Goal: Task Accomplishment & Management: Use online tool/utility

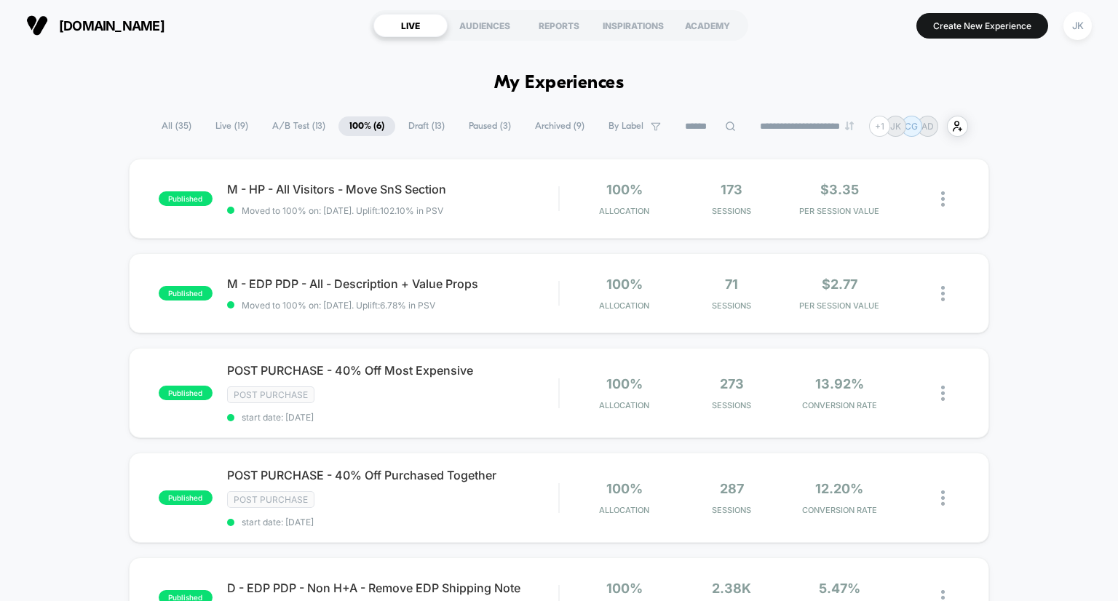
click at [547, 124] on span "Archived ( 9 )" at bounding box center [559, 126] width 71 height 20
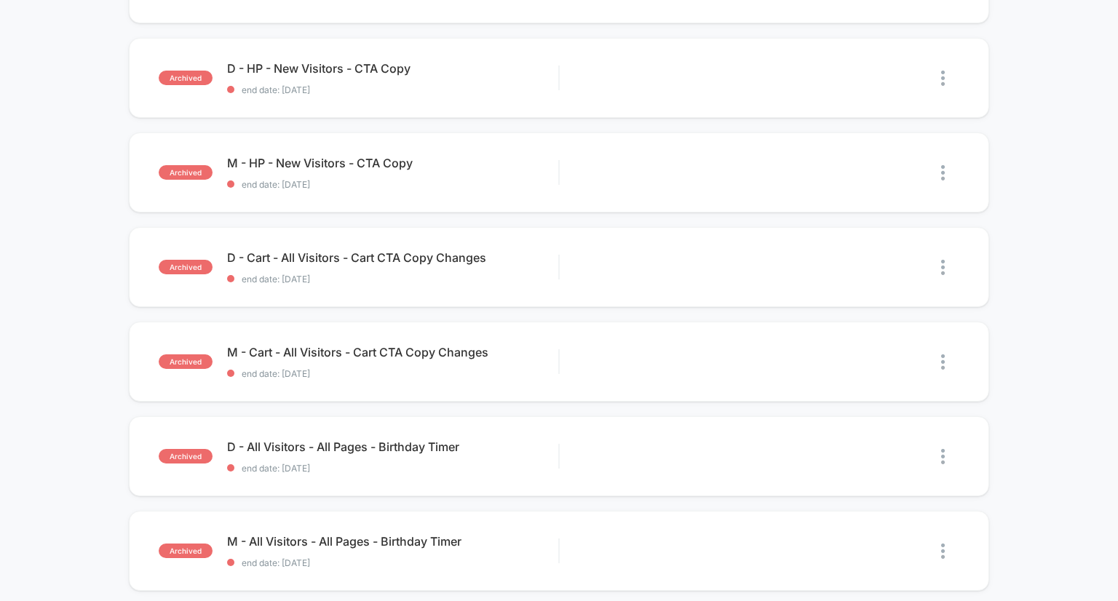
scroll to position [151, 0]
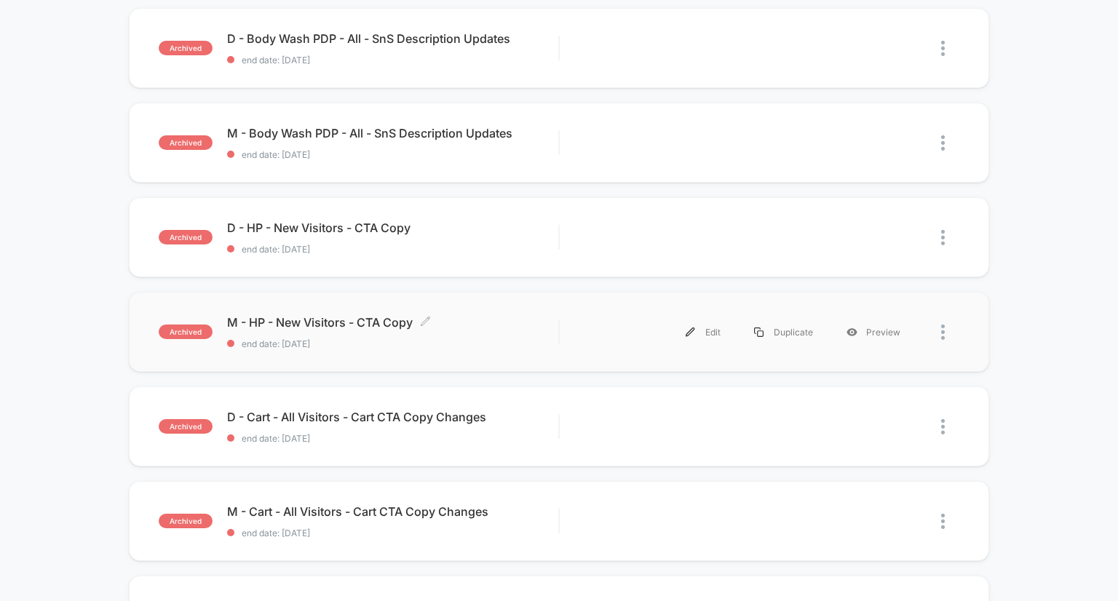
click at [355, 322] on span "M - HP - New Visitors - CTA Copy Click to edit experience details" at bounding box center [393, 322] width 332 height 15
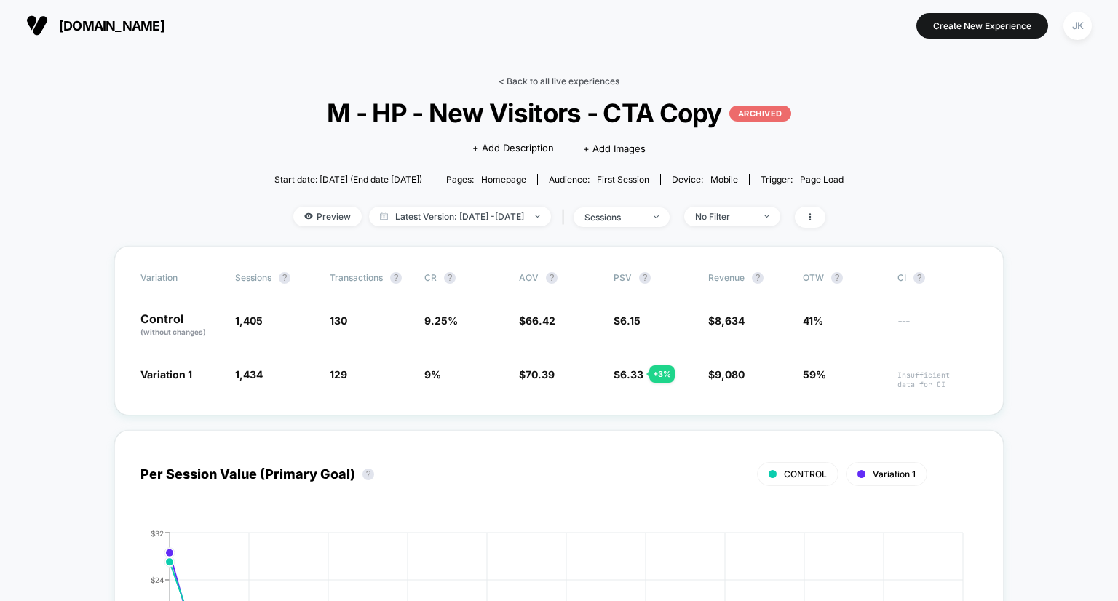
click at [518, 81] on link "< Back to all live experiences" at bounding box center [559, 81] width 121 height 11
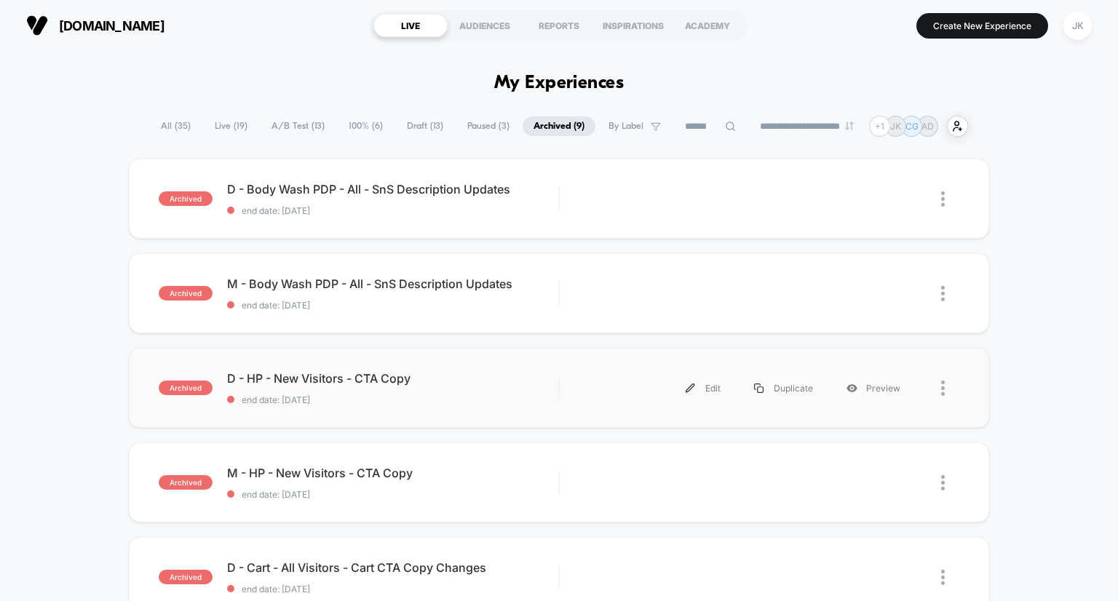
click at [312, 368] on div "archived D - HP - New Visitors - CTA Copy end date: [DATE] Edit Duplicate Previ…" at bounding box center [559, 388] width 861 height 80
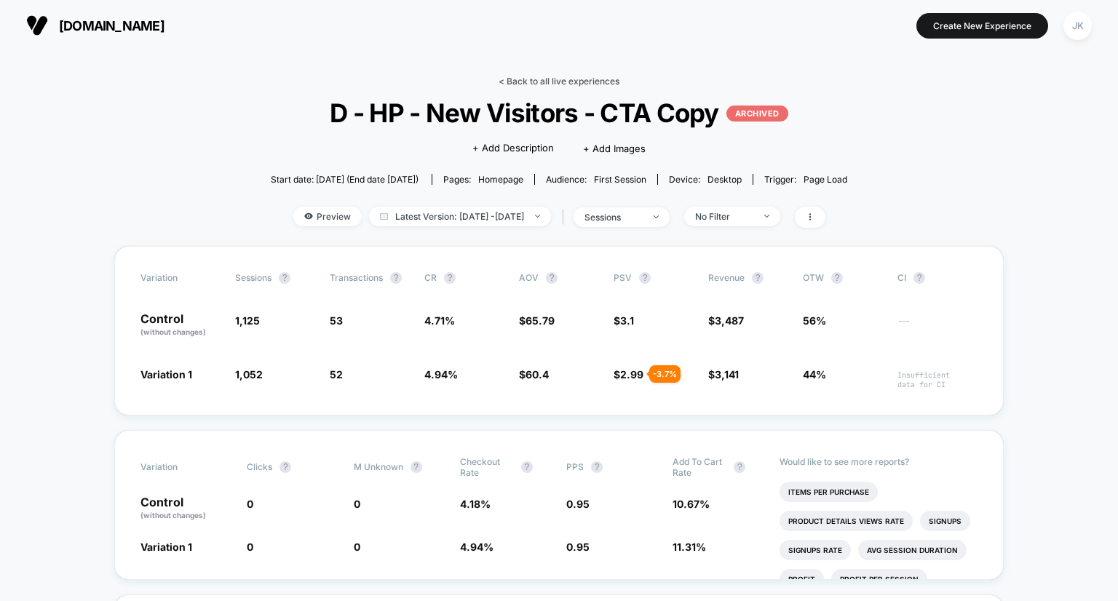
click at [533, 80] on link "< Back to all live experiences" at bounding box center [559, 81] width 121 height 11
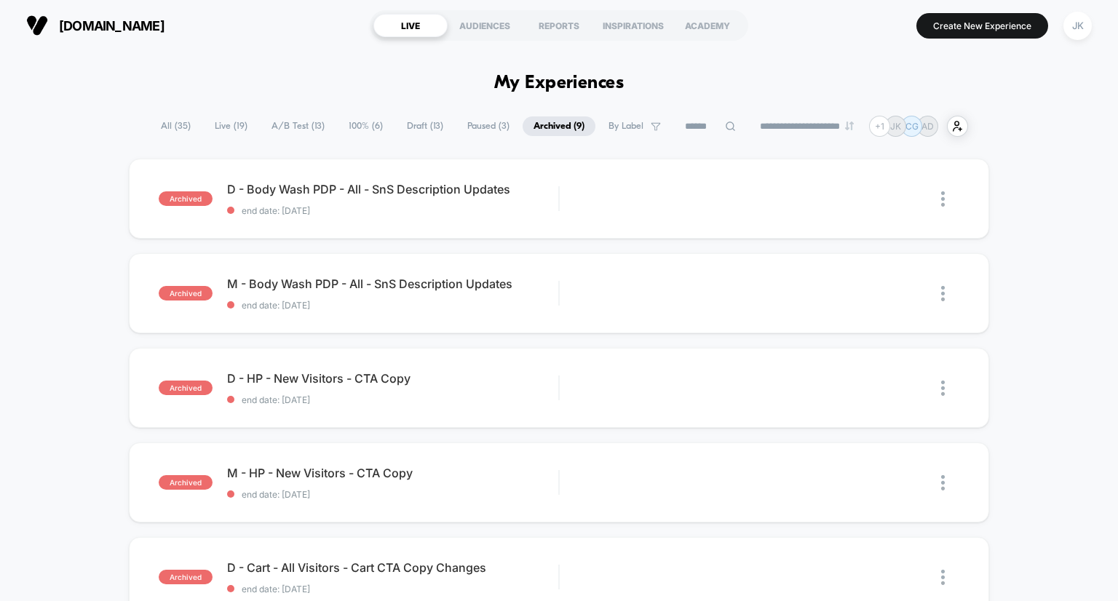
click at [476, 128] on span "Paused ( 3 )" at bounding box center [488, 126] width 64 height 20
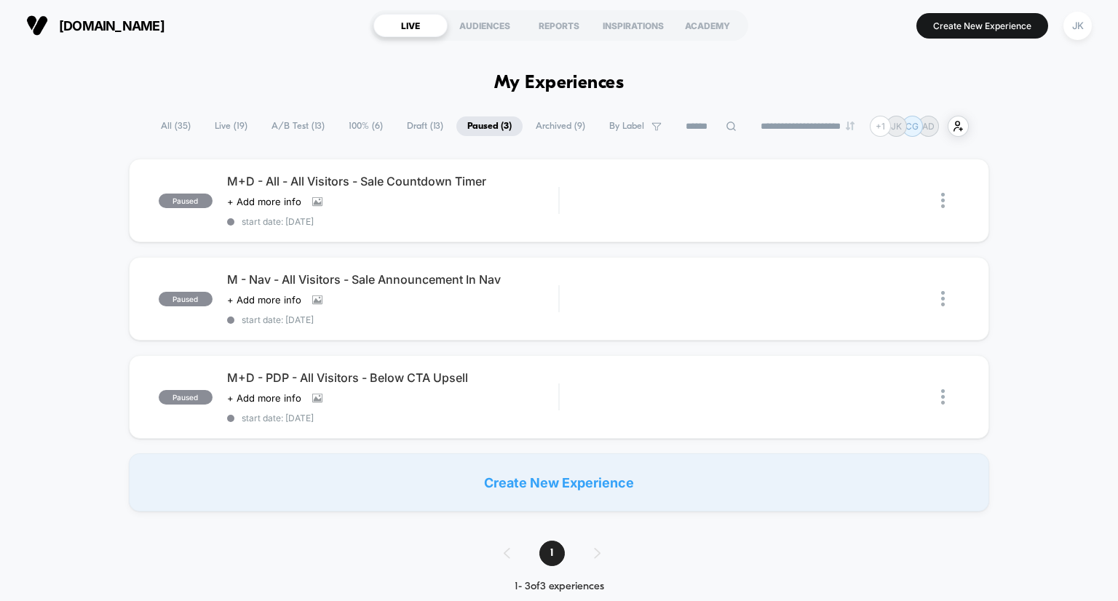
click at [408, 130] on span "Draft ( 13 )" at bounding box center [425, 126] width 58 height 20
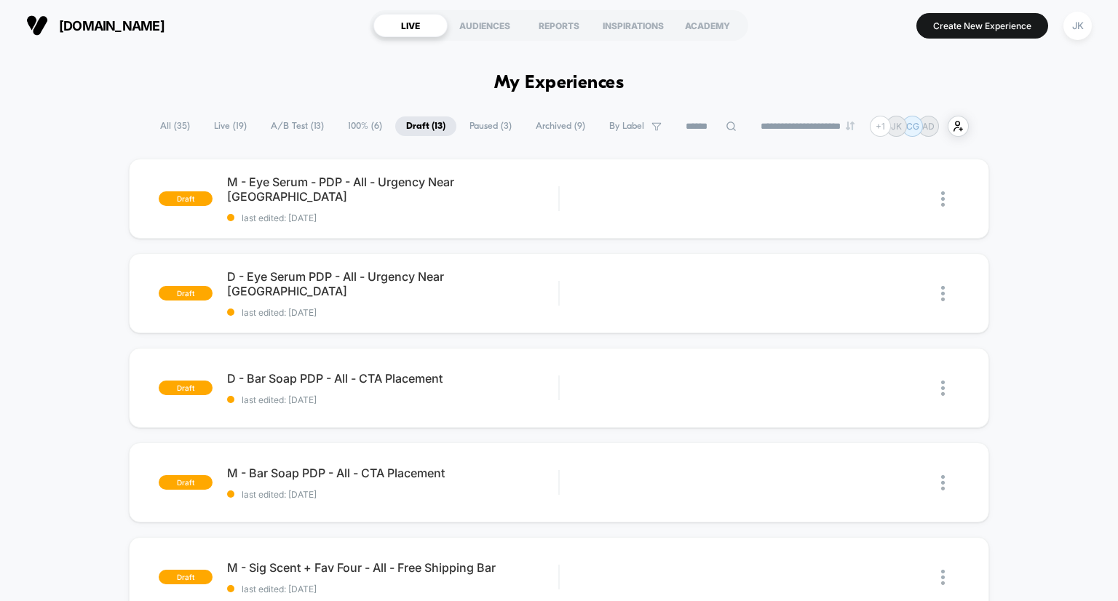
click at [292, 121] on span "A/B Test ( 13 )" at bounding box center [297, 126] width 75 height 20
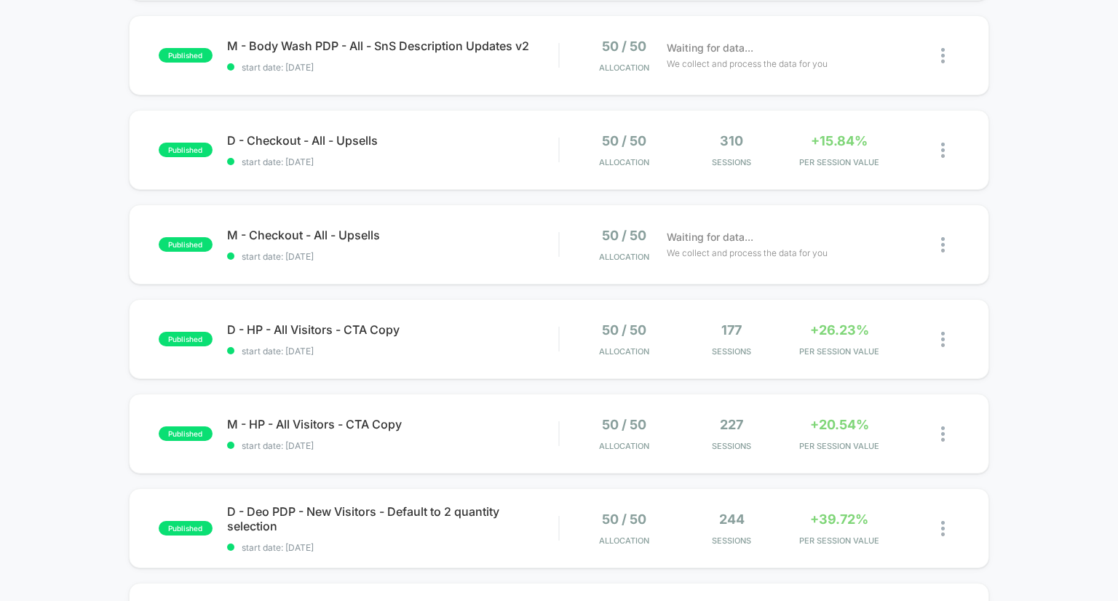
scroll to position [389, 0]
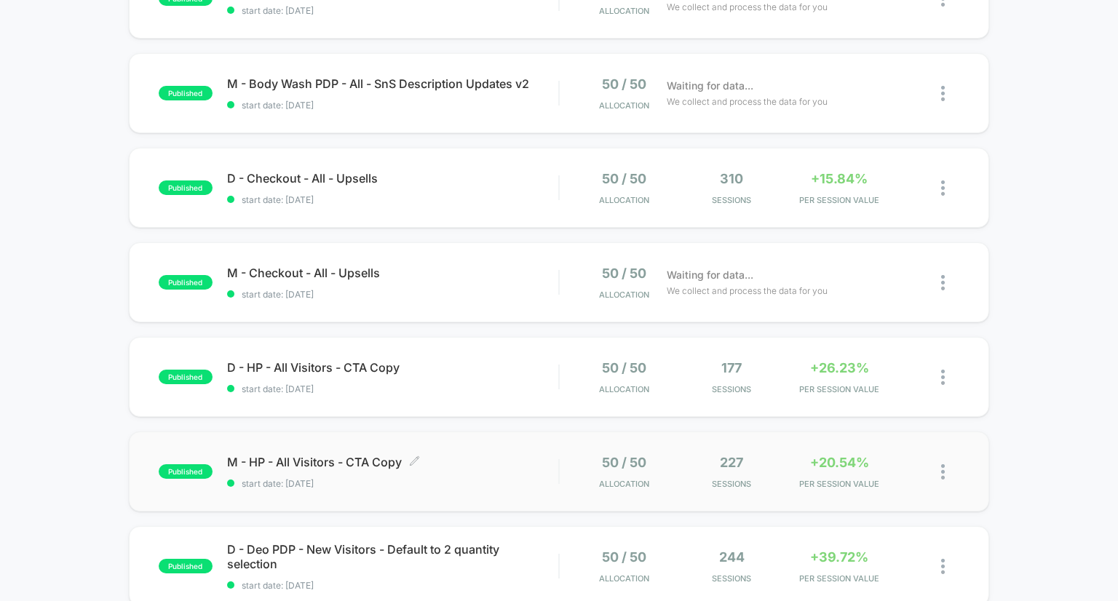
click at [360, 458] on span "M - HP - All Visitors - CTA Copy Click to edit experience details" at bounding box center [393, 462] width 332 height 15
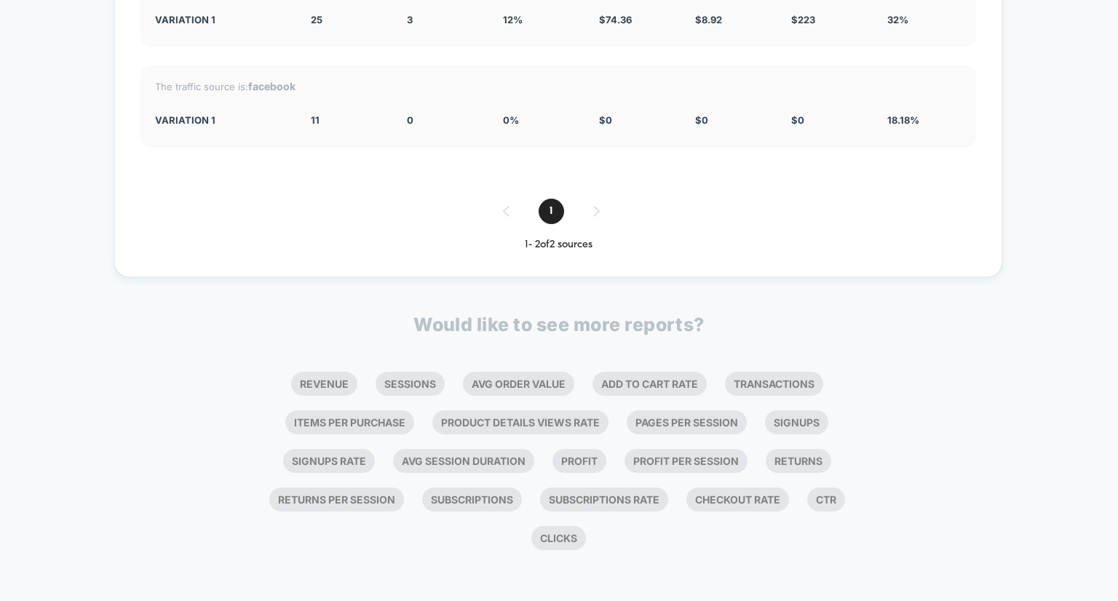
scroll to position [2210, 0]
click at [556, 545] on li "Clicks" at bounding box center [558, 538] width 55 height 24
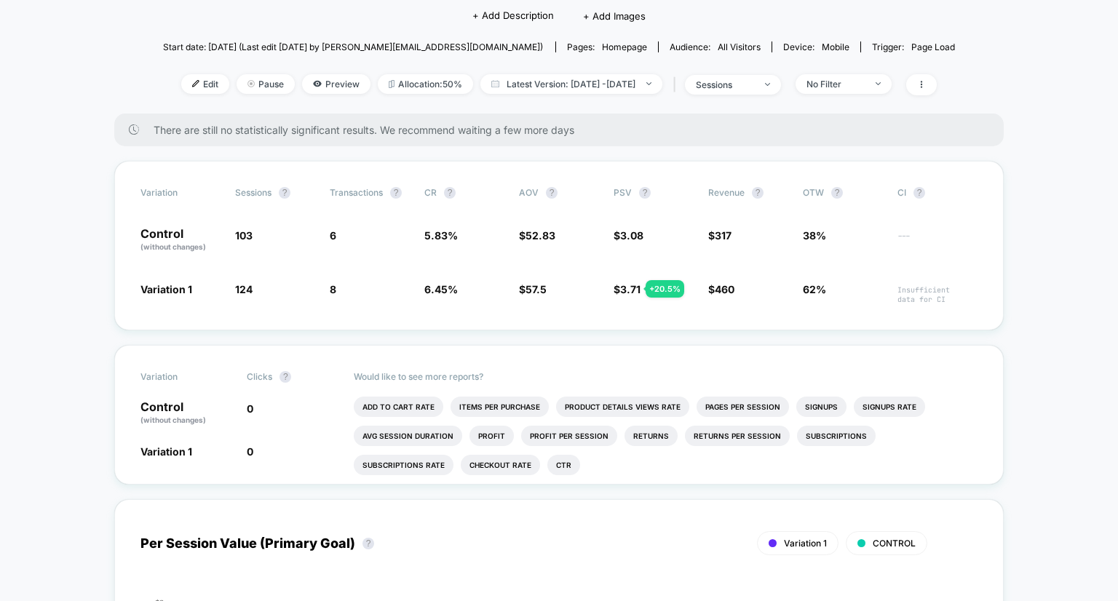
scroll to position [0, 0]
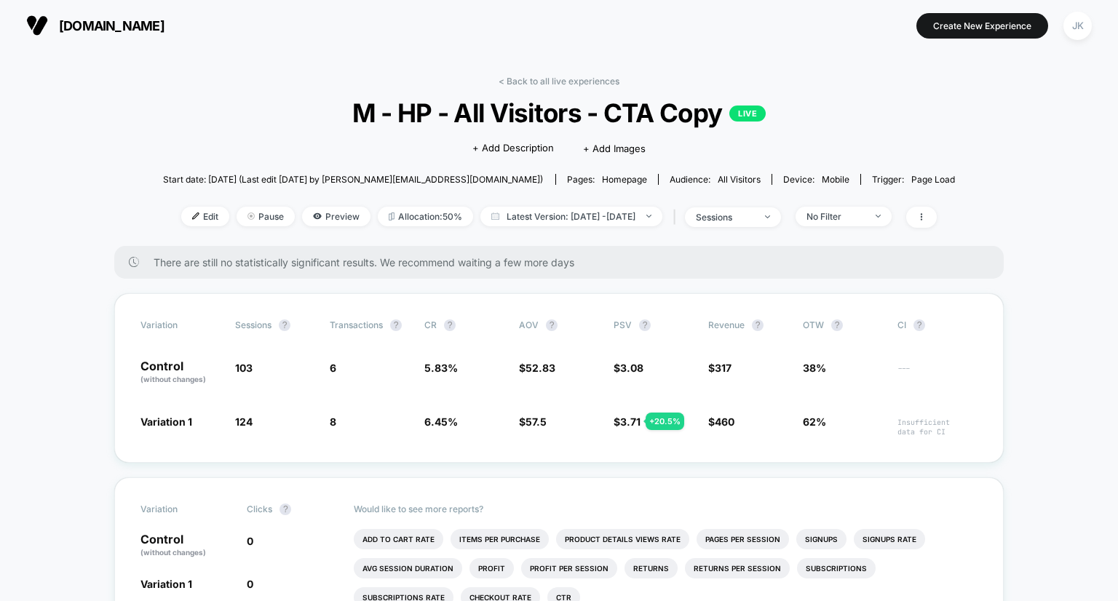
click at [581, 82] on link "< Back to all live experiences" at bounding box center [559, 81] width 121 height 11
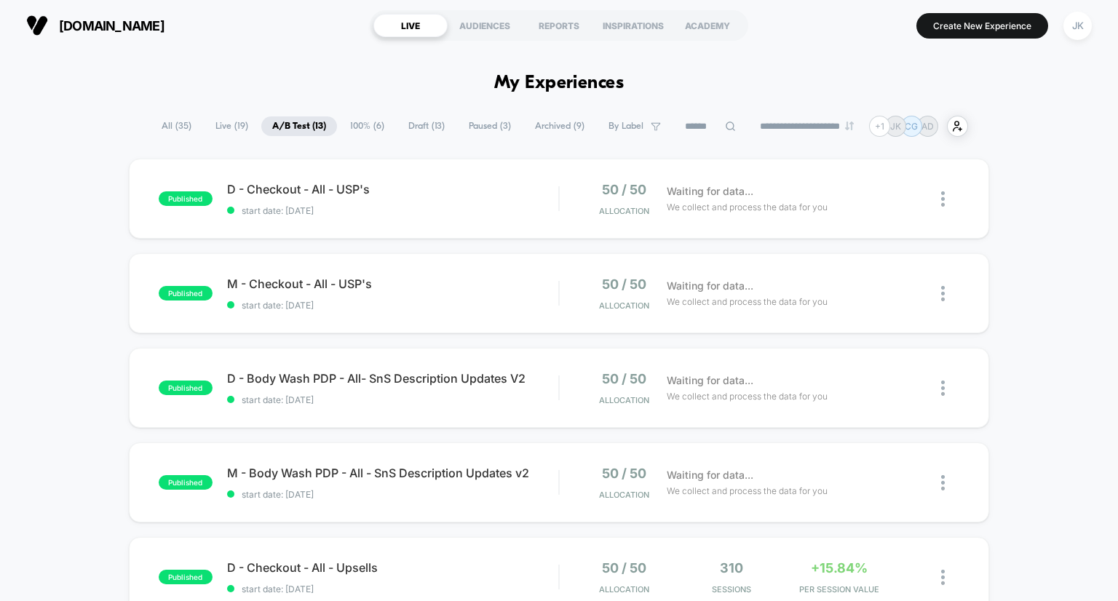
click at [352, 124] on span "100% ( 6 )" at bounding box center [367, 126] width 56 height 20
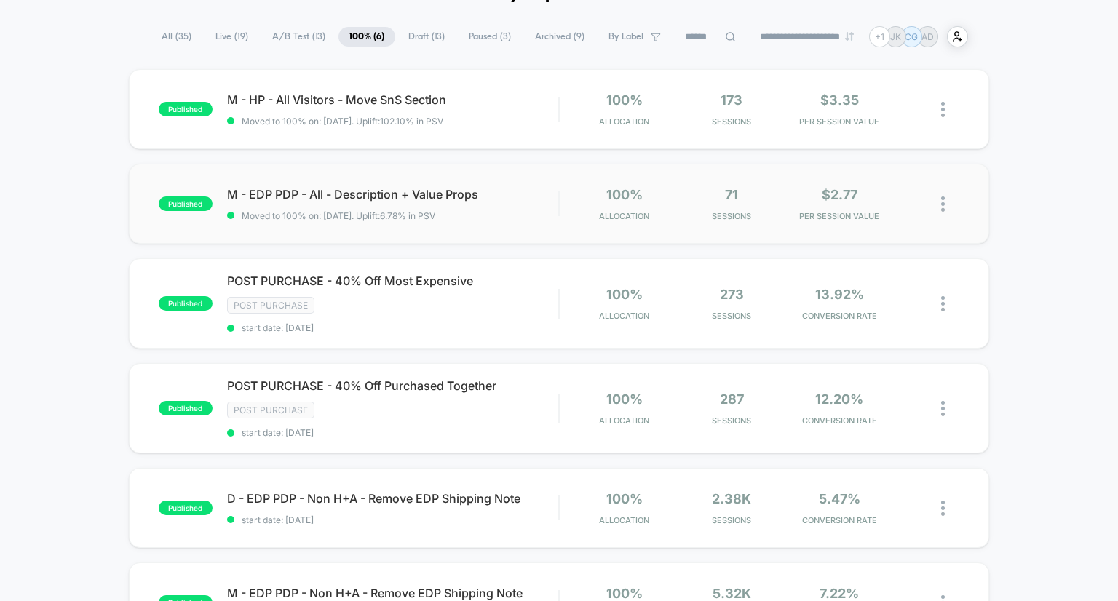
scroll to position [89, 0]
click at [435, 193] on span "M - EDP PDP - All - Description + Value Props Click to edit experience details" at bounding box center [393, 195] width 332 height 15
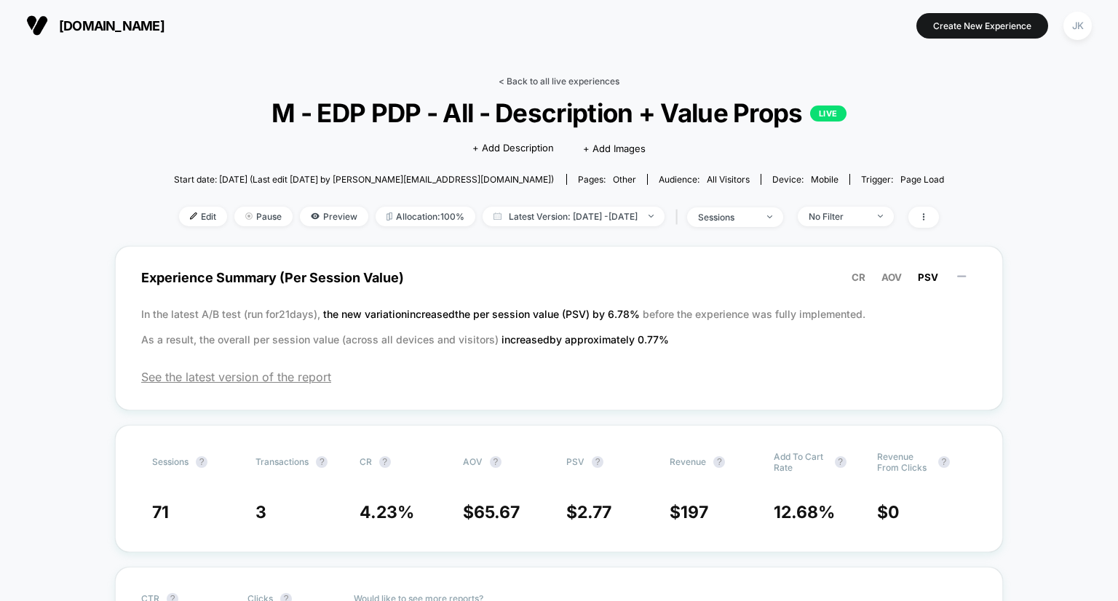
click at [563, 82] on link "< Back to all live experiences" at bounding box center [559, 81] width 121 height 11
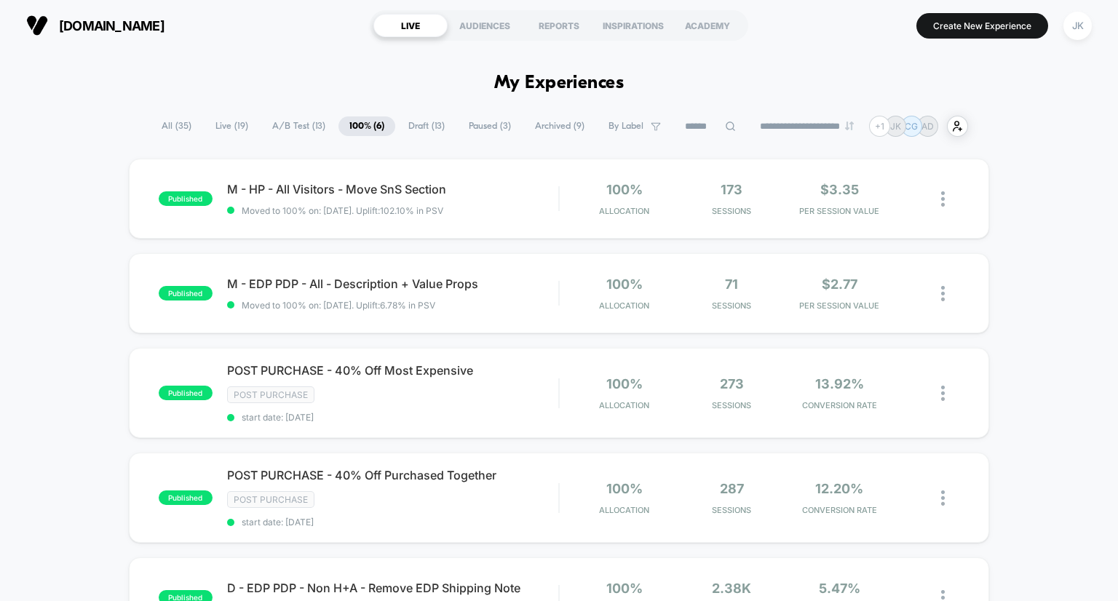
click at [419, 127] on span "Draft ( 13 )" at bounding box center [426, 126] width 58 height 20
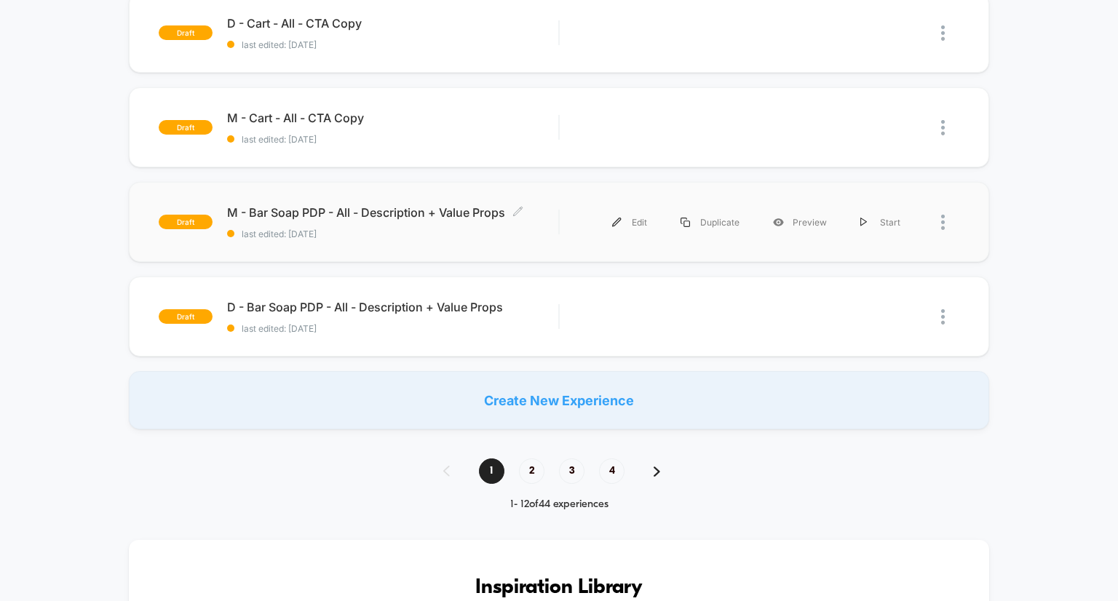
scroll to position [922, 0]
click at [408, 209] on span "M - Bar Soap PDP - All - Description + Value Props Click to edit experience det…" at bounding box center [393, 213] width 332 height 15
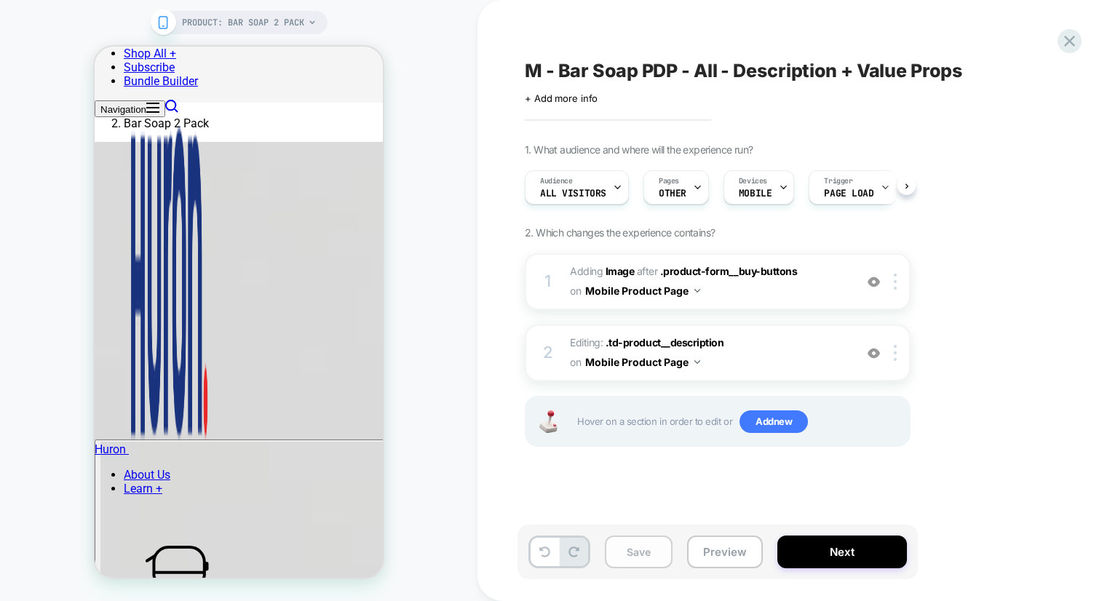
click at [620, 554] on button "Save" at bounding box center [639, 552] width 68 height 33
click at [1064, 38] on icon at bounding box center [1070, 41] width 20 height 20
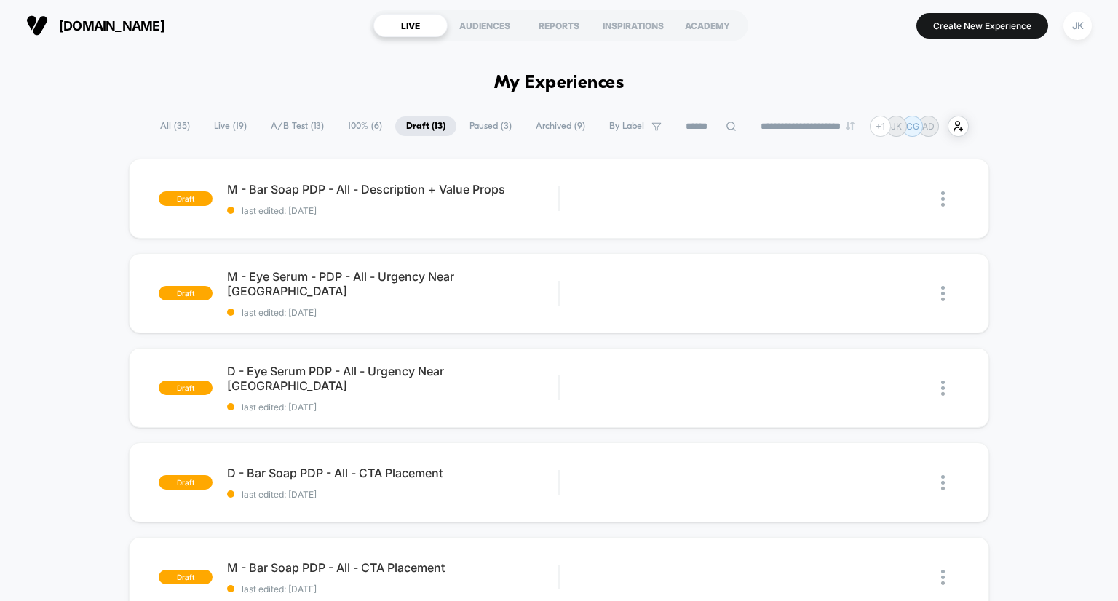
click at [488, 116] on span "Paused ( 3 )" at bounding box center [491, 126] width 64 height 20
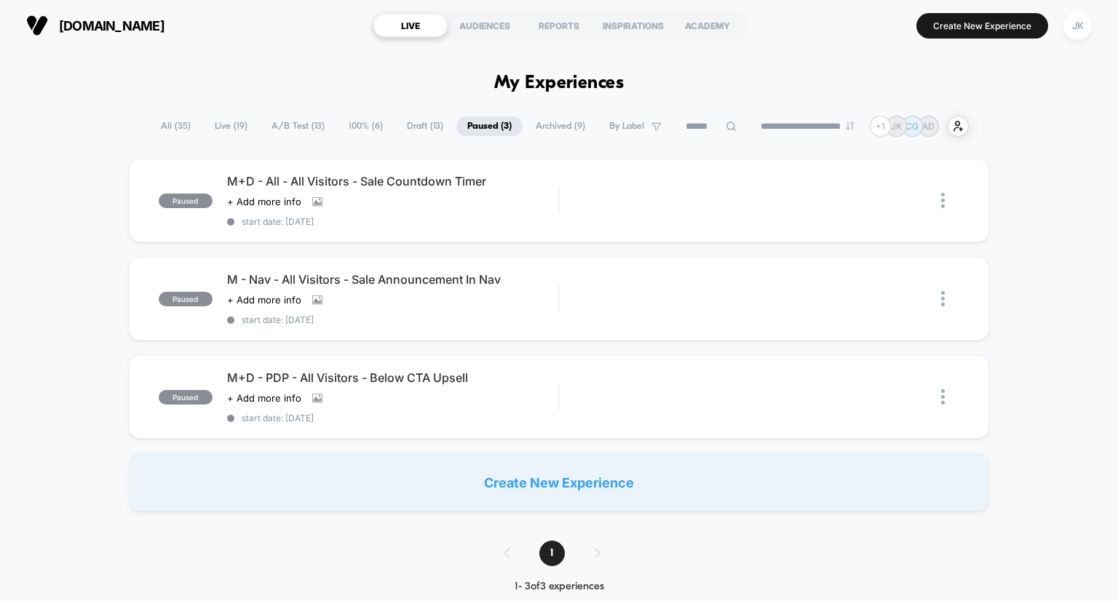
click at [409, 122] on span "Draft ( 13 )" at bounding box center [425, 126] width 58 height 20
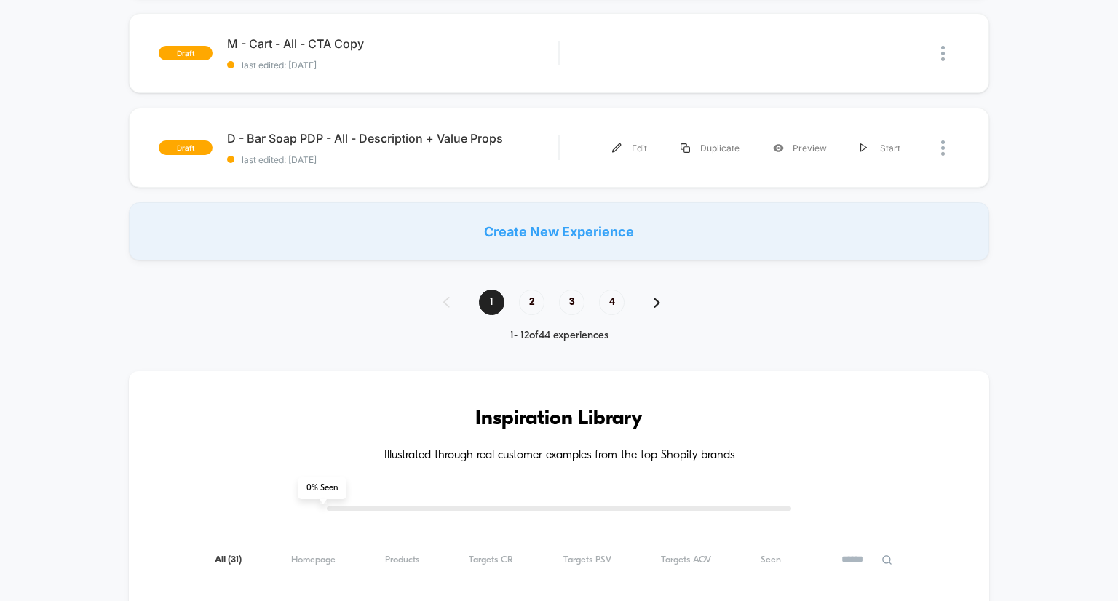
scroll to position [1092, 0]
click at [606, 300] on span "4" at bounding box center [611, 302] width 25 height 25
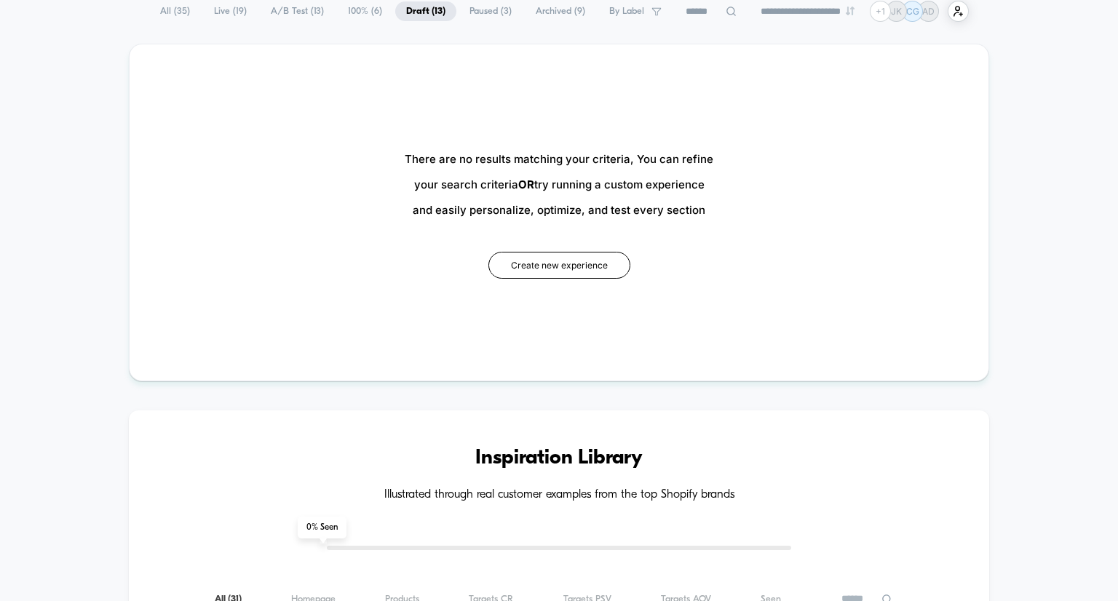
scroll to position [0, 0]
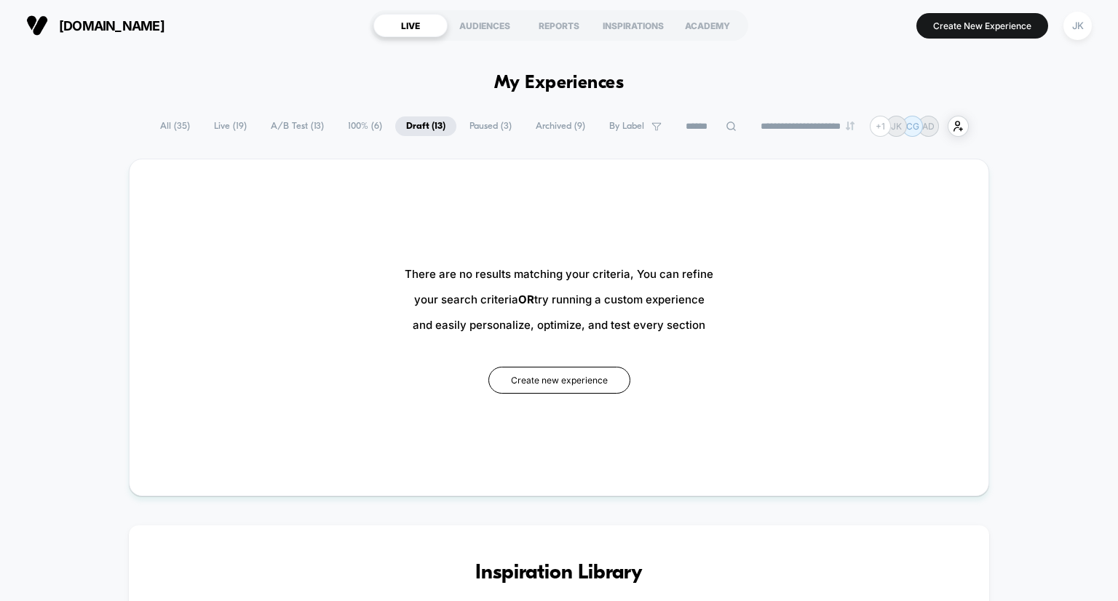
click at [420, 129] on span "Draft ( 13 )" at bounding box center [425, 126] width 61 height 20
click at [365, 126] on span "100% ( 6 )" at bounding box center [365, 126] width 56 height 20
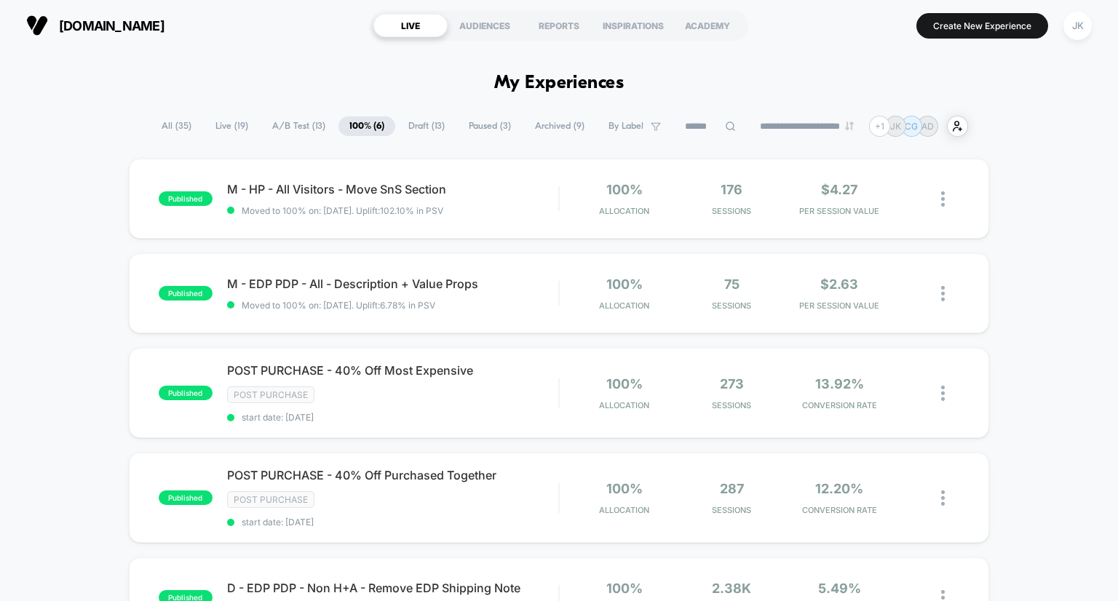
click at [408, 127] on span "Draft ( 13 )" at bounding box center [426, 126] width 58 height 20
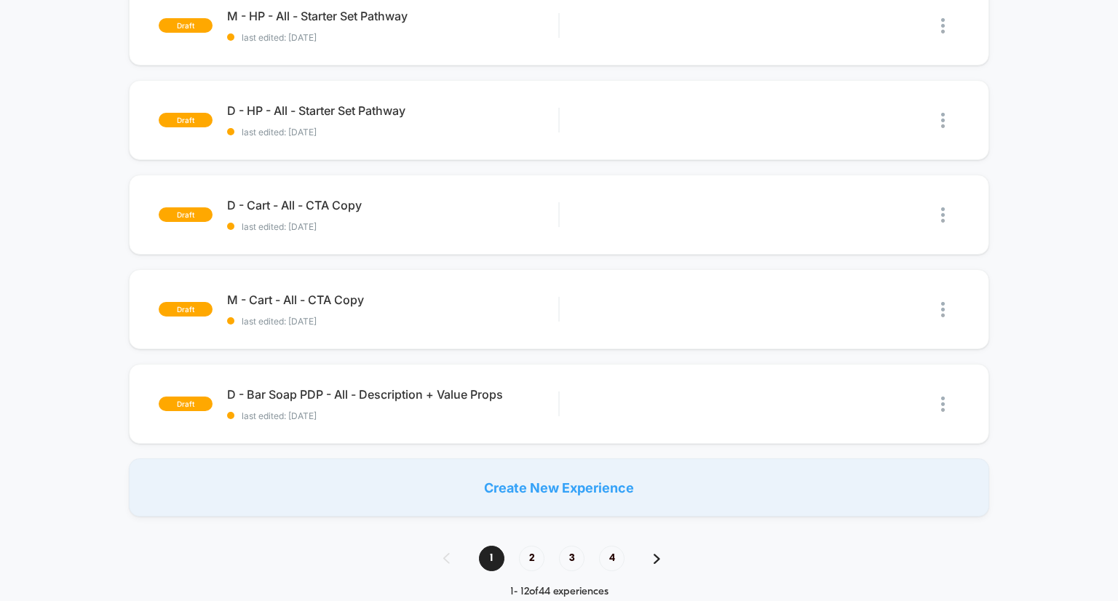
scroll to position [835, 0]
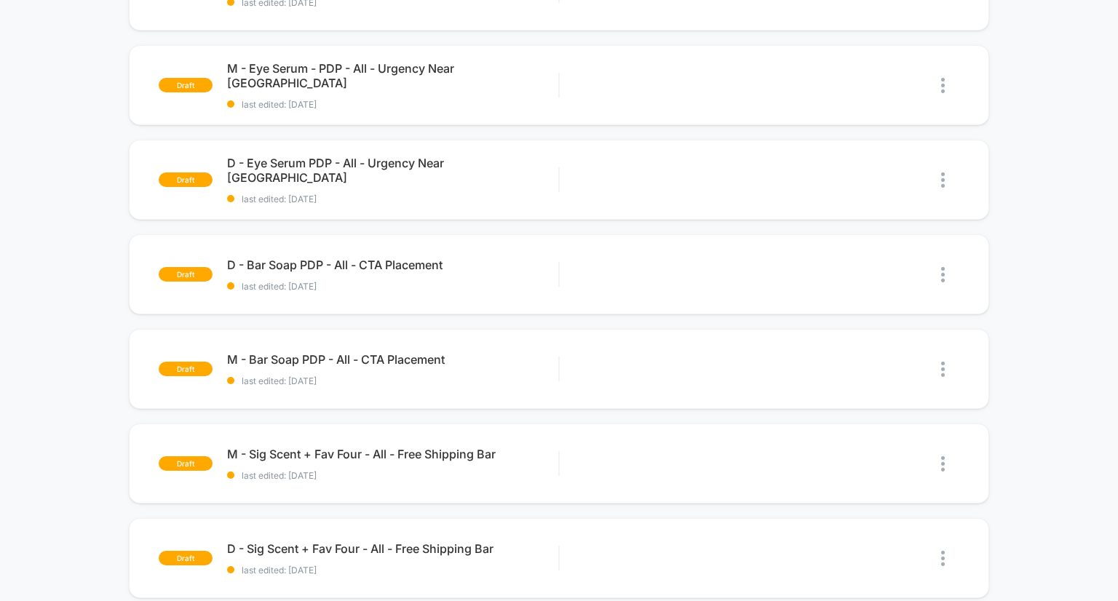
scroll to position [0, 0]
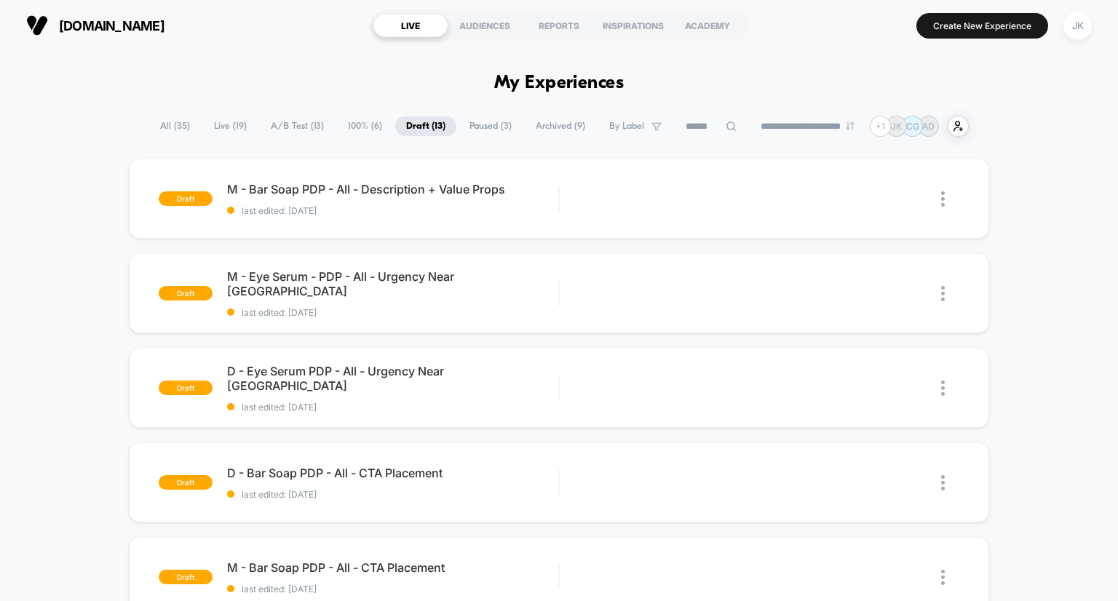
click at [367, 120] on span "100% ( 6 )" at bounding box center [365, 126] width 56 height 20
